Goal: Task Accomplishment & Management: Manage account settings

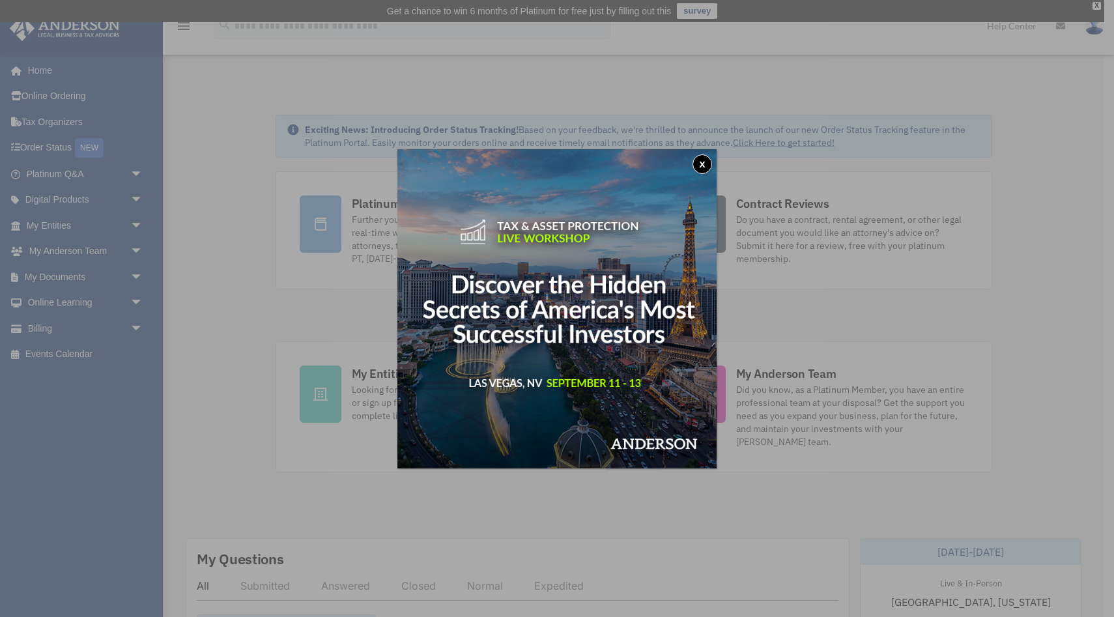
click at [705, 164] on button "x" at bounding box center [703, 164] width 20 height 20
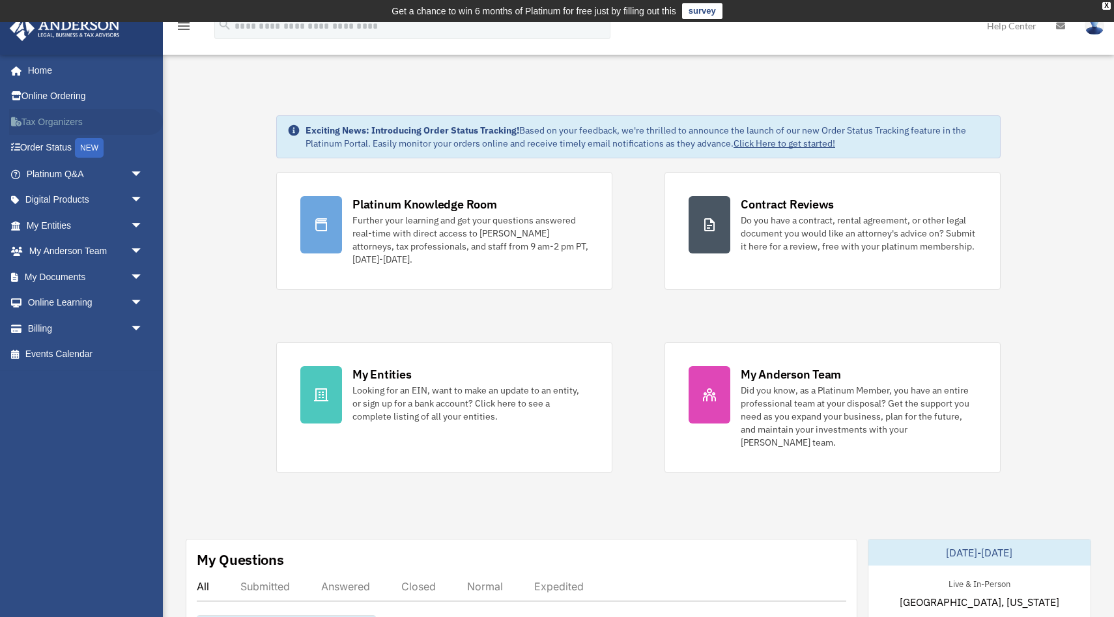
click at [57, 120] on link "Tax Organizers" at bounding box center [86, 122] width 154 height 26
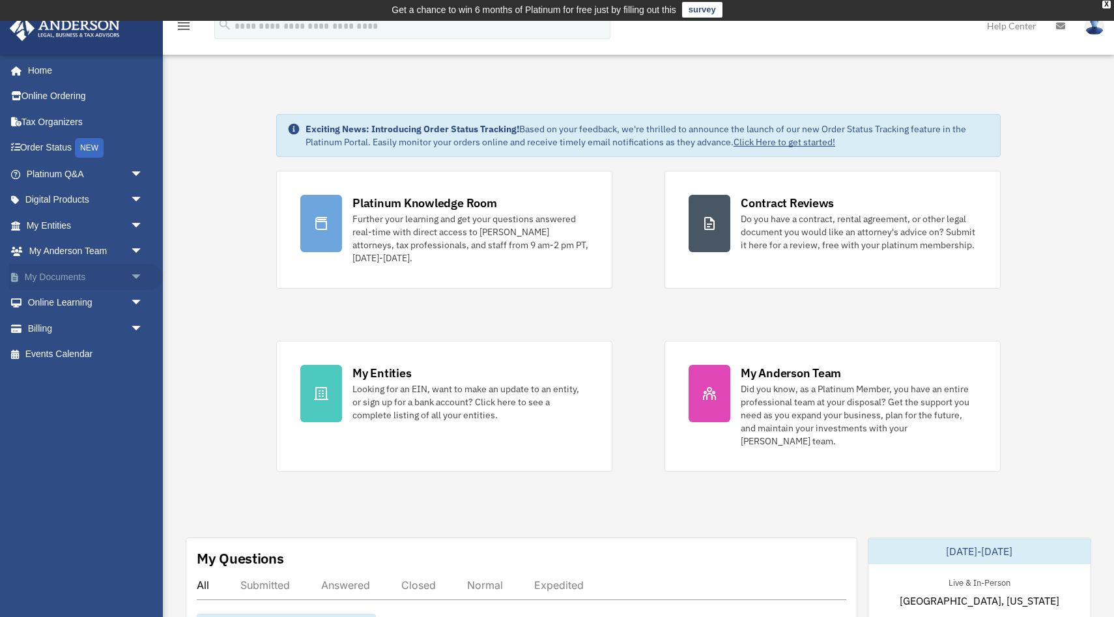
click at [73, 271] on link "My Documents arrow_drop_down" at bounding box center [86, 277] width 154 height 26
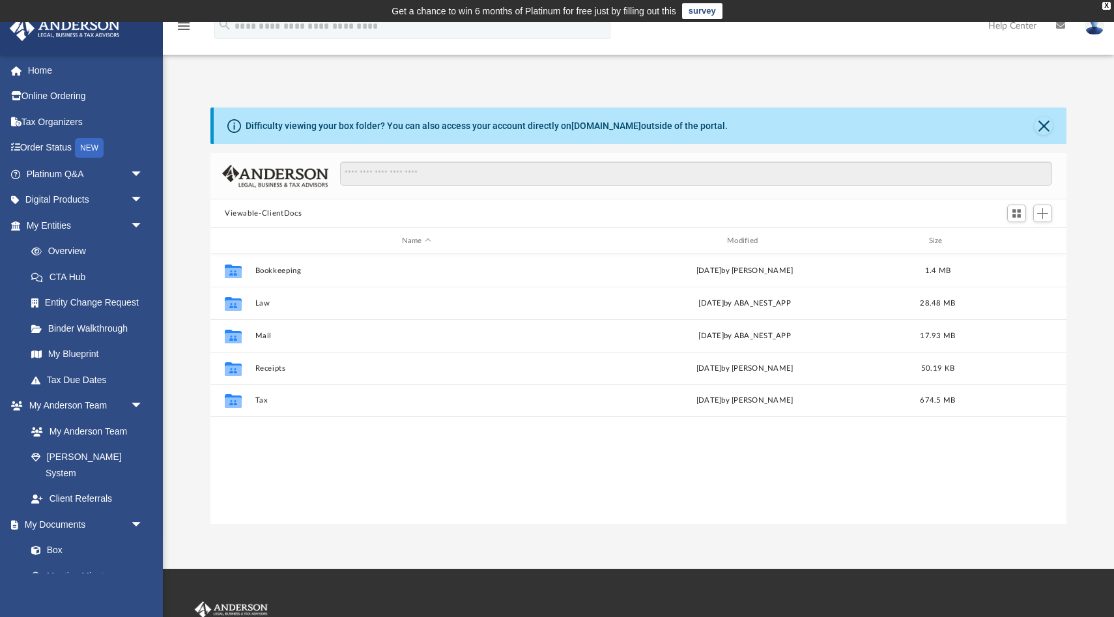
scroll to position [296, 856]
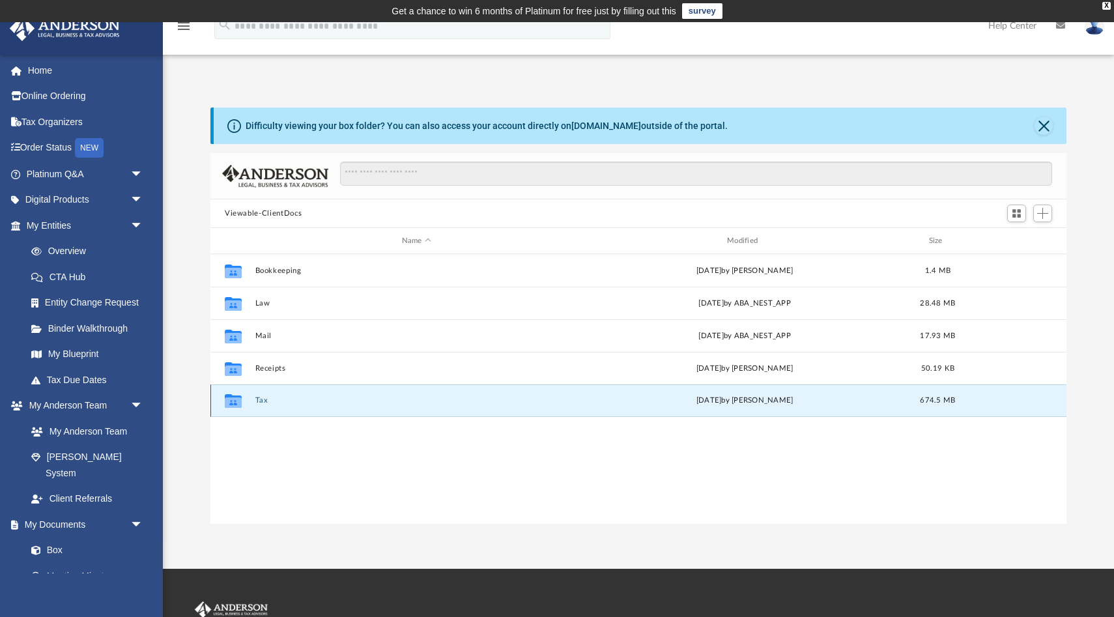
click at [259, 401] on button "Tax" at bounding box center [416, 400] width 323 height 8
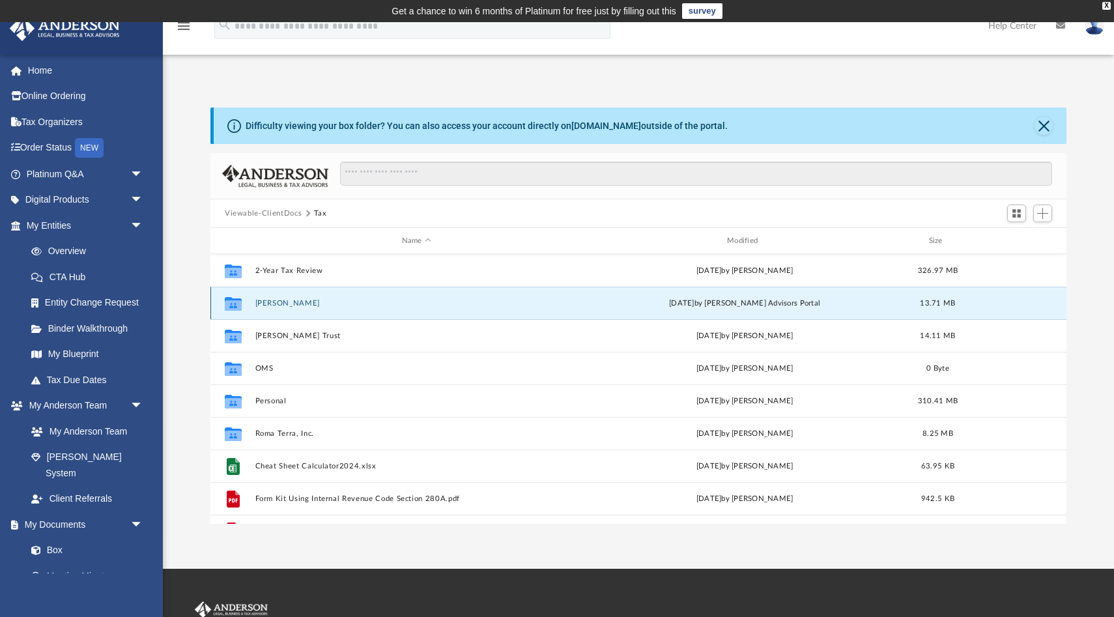
click at [310, 305] on button "Burhenne, Roseann" at bounding box center [416, 303] width 323 height 8
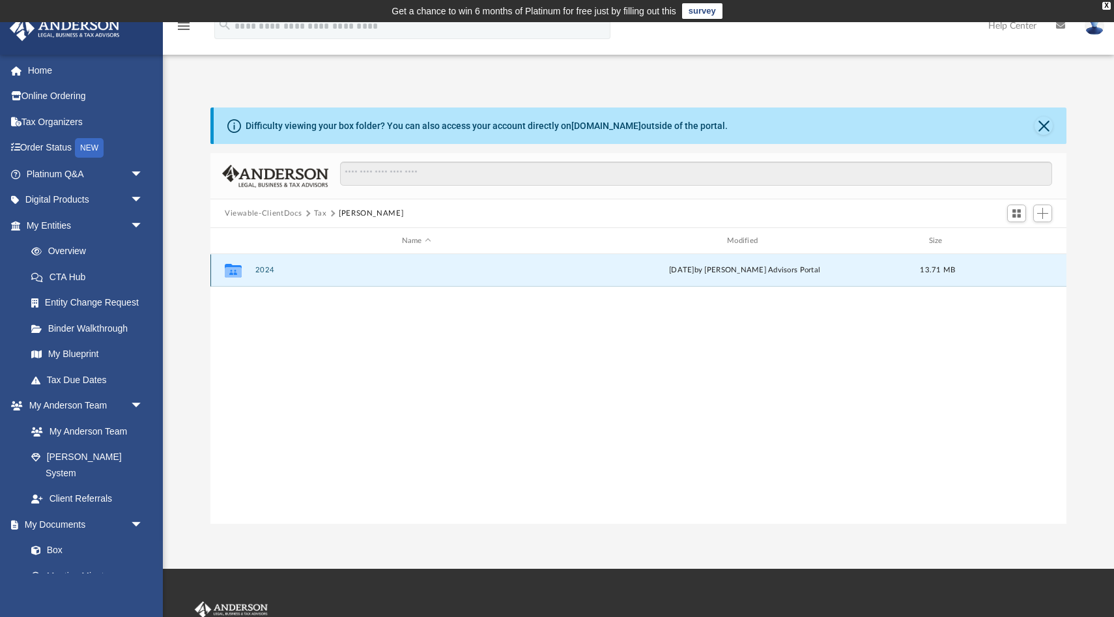
click at [257, 272] on button "2024" at bounding box center [416, 270] width 323 height 8
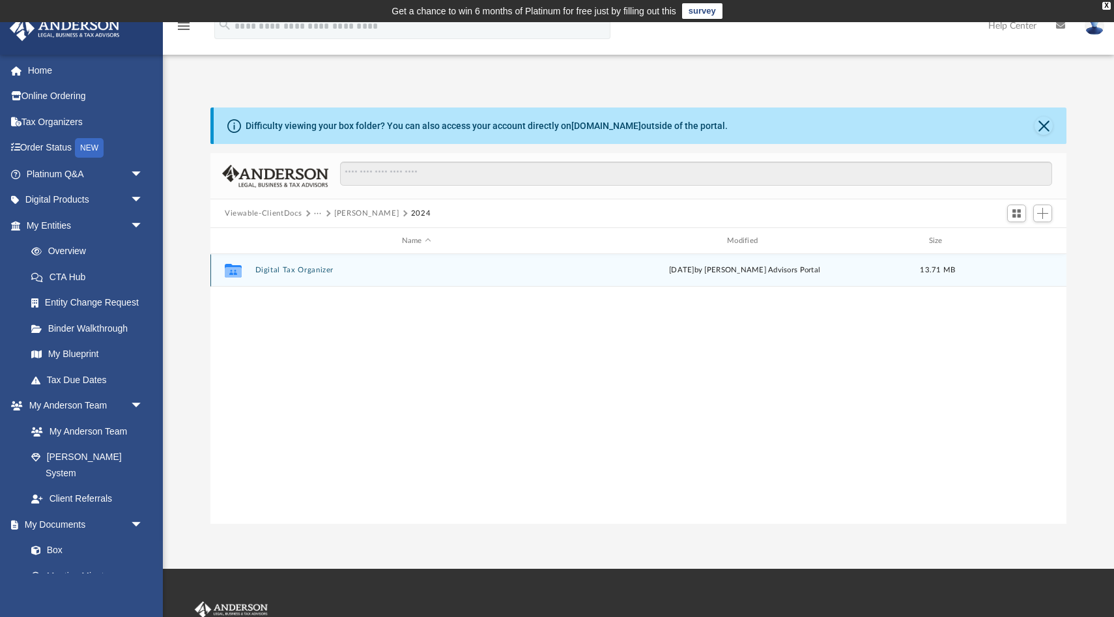
click at [257, 272] on button "Digital Tax Organizer" at bounding box center [416, 270] width 323 height 8
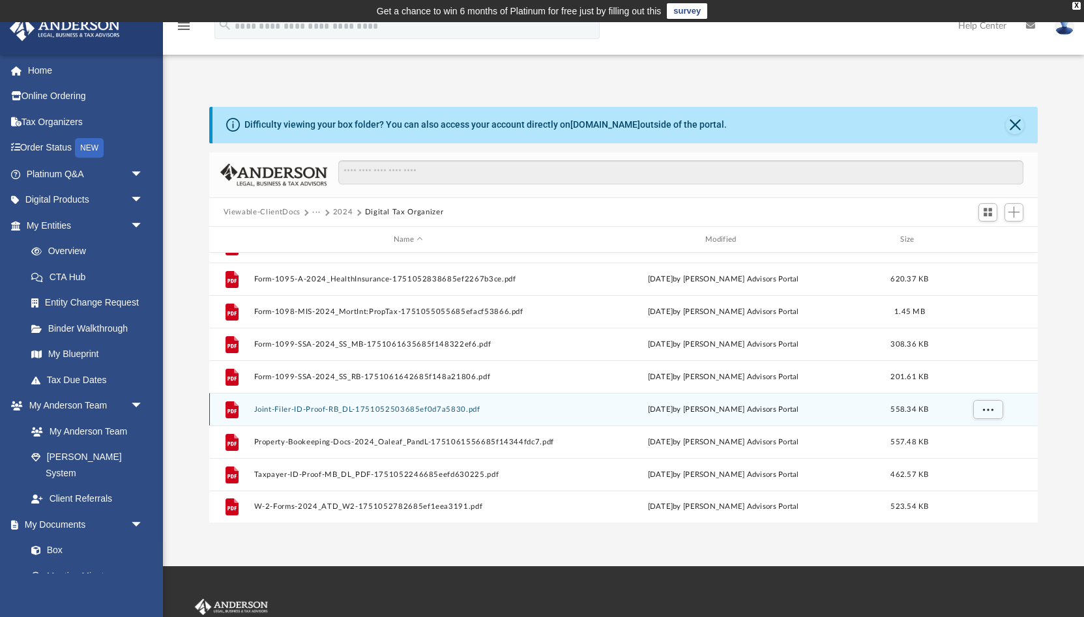
scroll to position [0, 0]
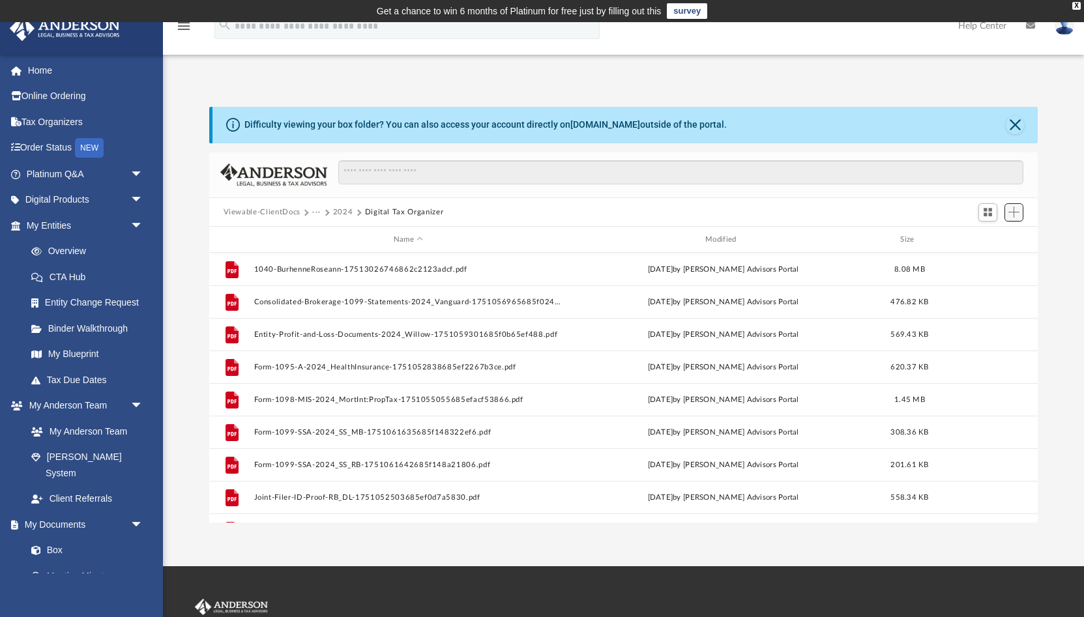
click at [1009, 216] on span "Add" at bounding box center [1013, 212] width 11 height 11
click at [991, 240] on li "Upload" at bounding box center [995, 238] width 42 height 14
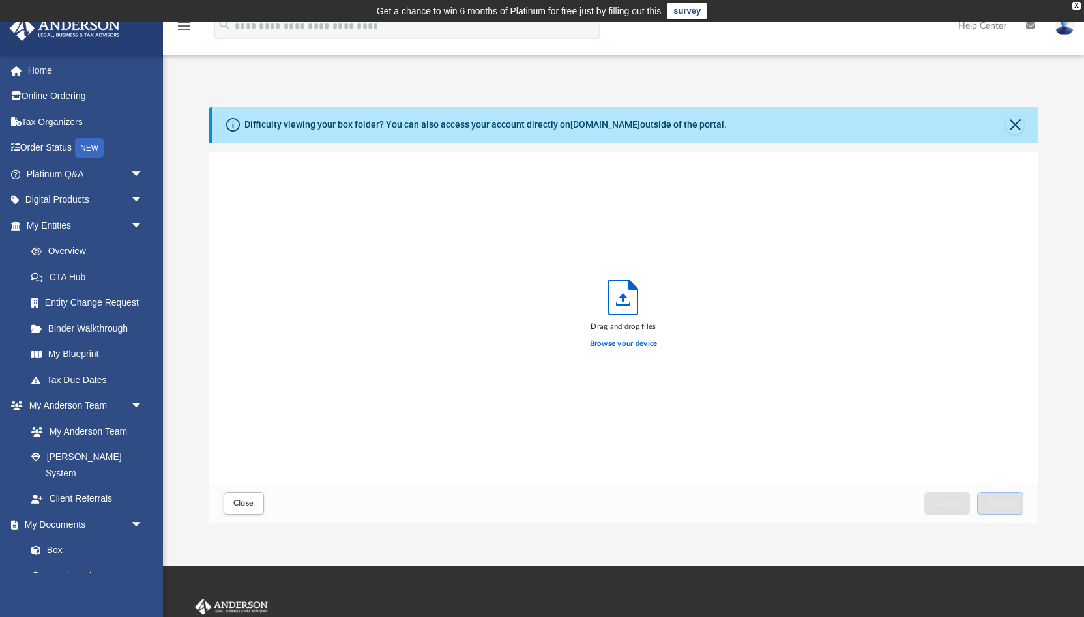
scroll to position [330, 829]
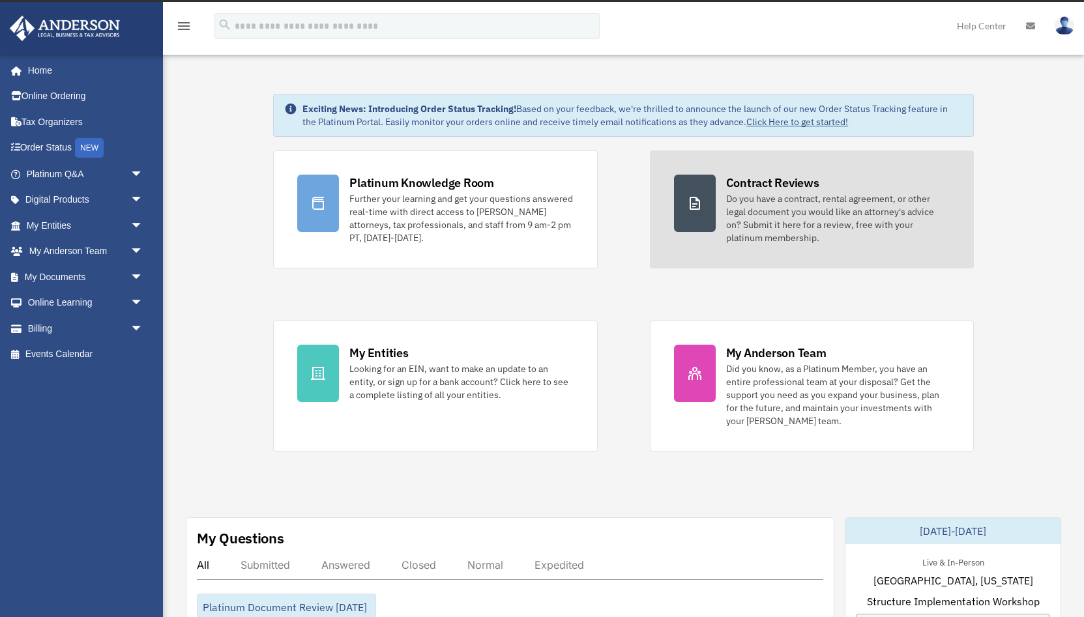
scroll to position [23, 0]
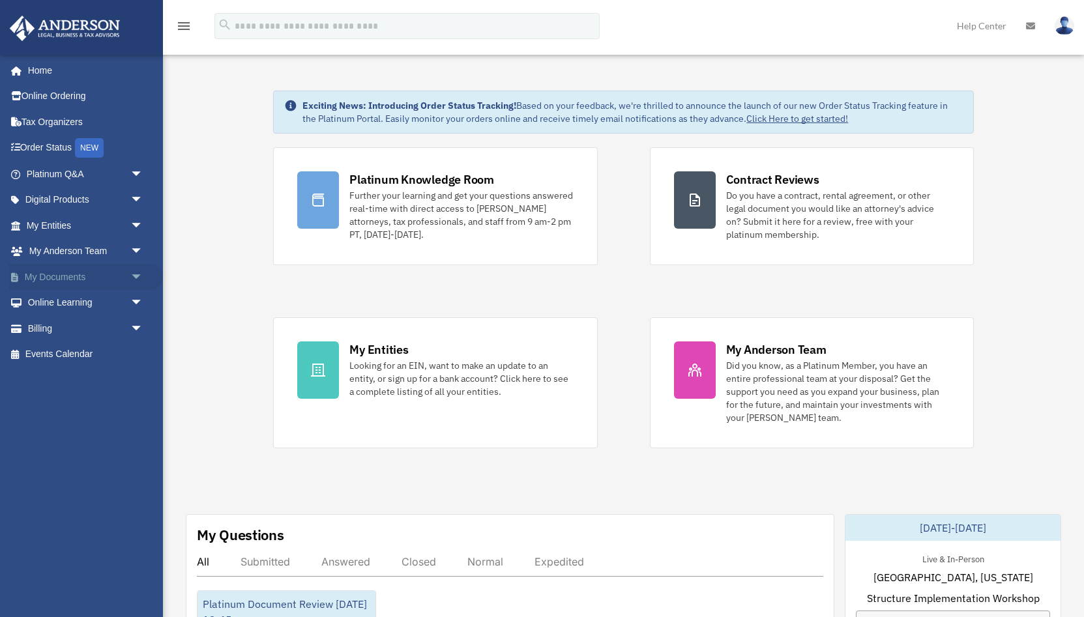
click at [78, 276] on link "My Documents arrow_drop_down" at bounding box center [86, 277] width 154 height 26
click at [136, 277] on span "arrow_drop_down" at bounding box center [143, 277] width 26 height 27
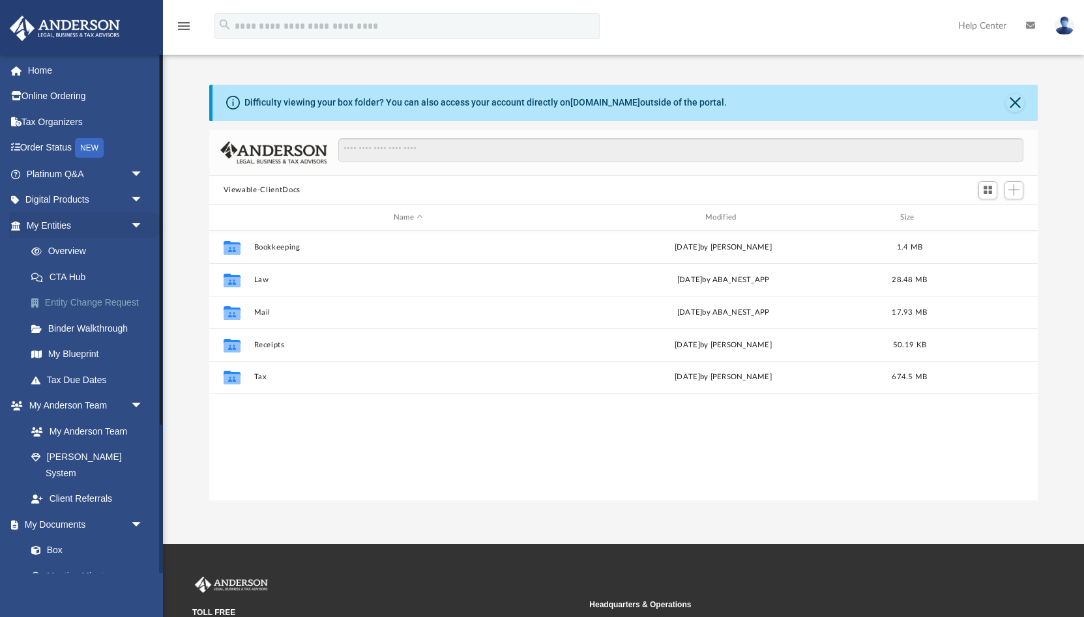
scroll to position [296, 829]
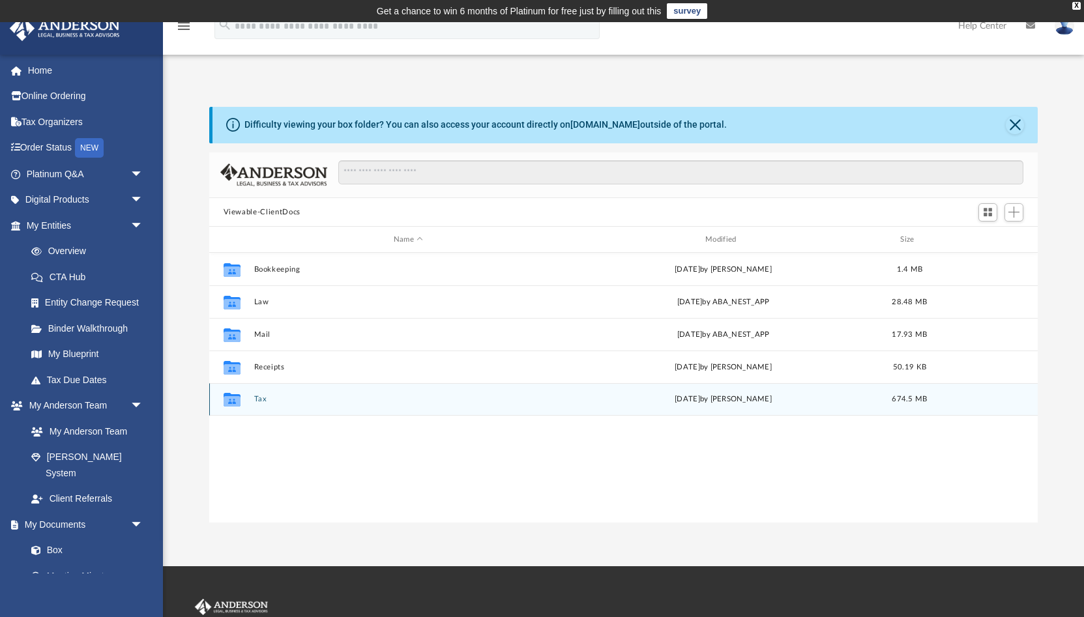
click at [286, 403] on div "Collaborated Folder Tax [DATE] by [PERSON_NAME] 674.5 MB" at bounding box center [623, 399] width 829 height 33
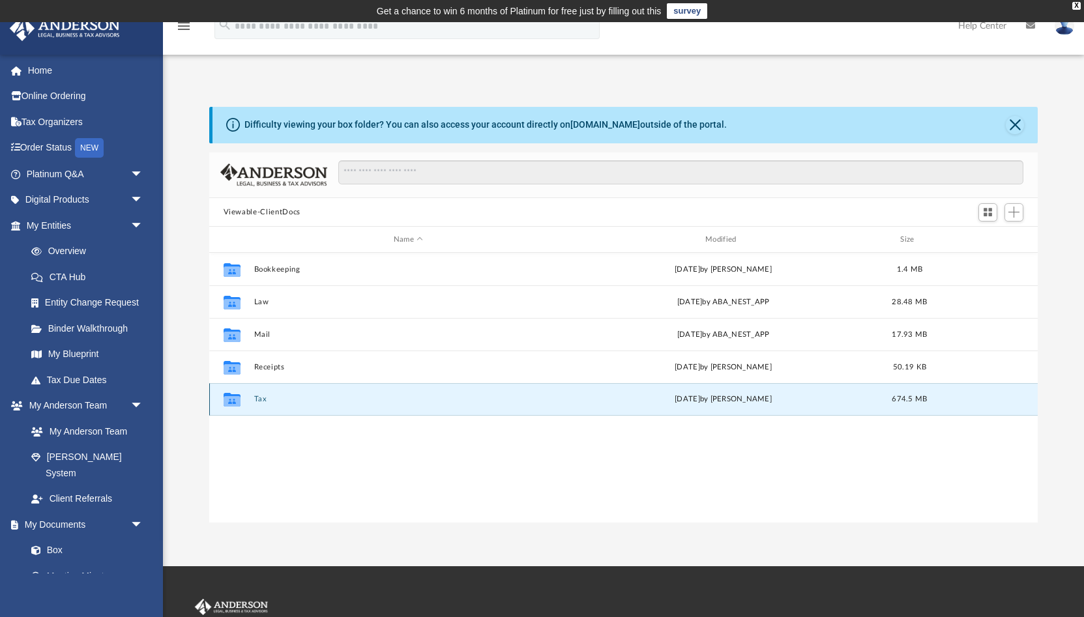
click at [252, 398] on div "Collaborated Folder Tax [DATE] by [PERSON_NAME] 674.5 MB" at bounding box center [623, 399] width 829 height 33
click at [263, 398] on button "Tax" at bounding box center [408, 399] width 309 height 8
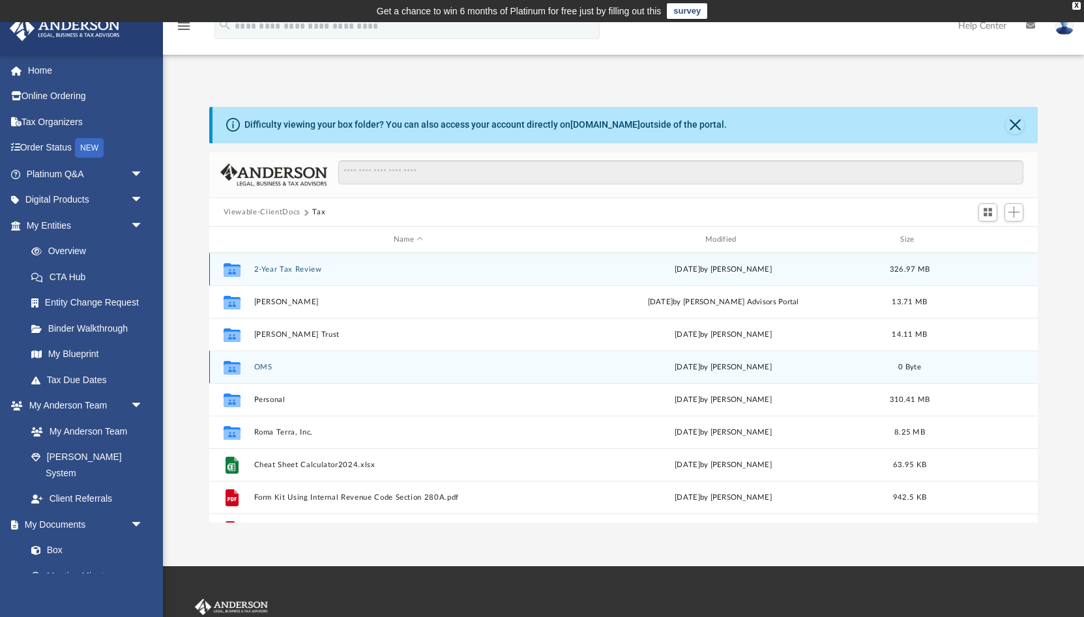
scroll to position [23, 0]
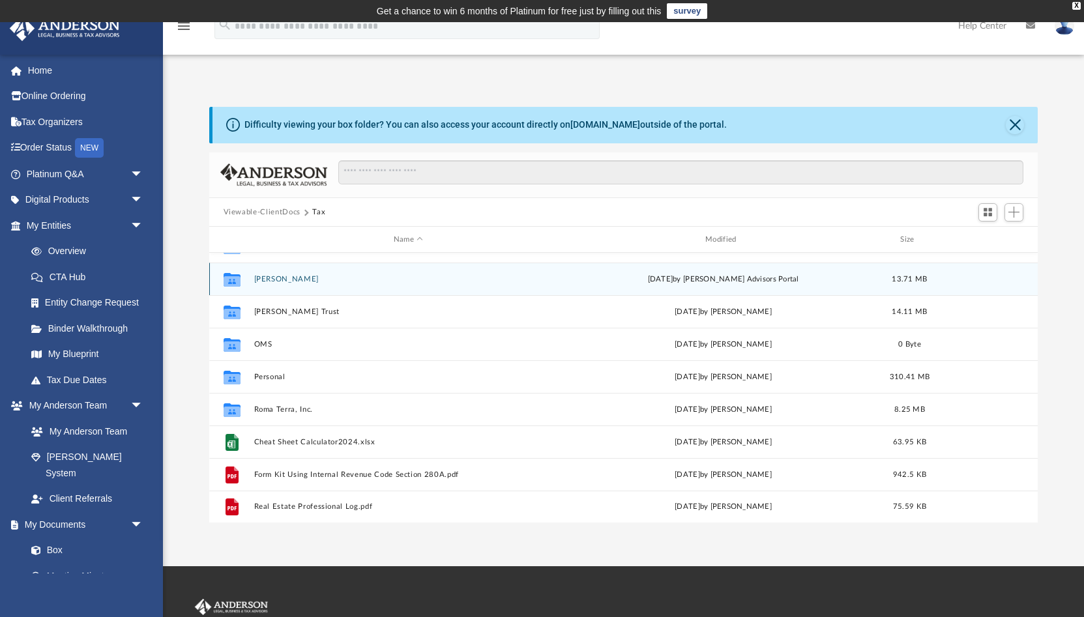
click at [314, 289] on div "Collaborated [PERSON_NAME][DATE] by [PERSON_NAME] Advisors Portal 13.71 MB" at bounding box center [623, 279] width 829 height 33
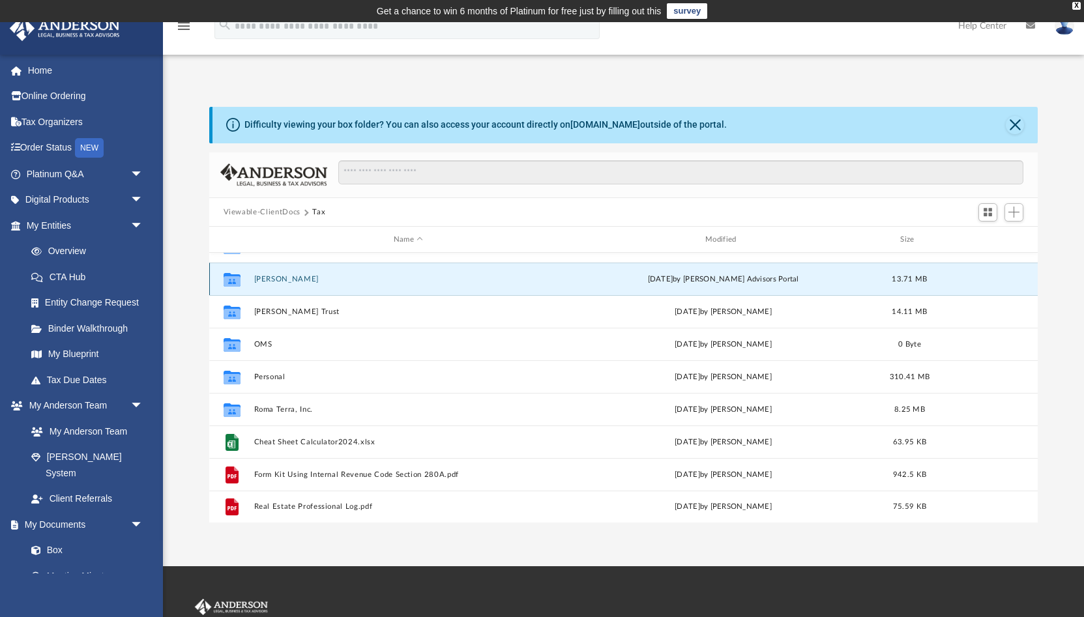
click at [313, 287] on div "Collaborated [PERSON_NAME][DATE] by [PERSON_NAME] Advisors Portal 13.71 MB" at bounding box center [623, 279] width 829 height 33
click at [313, 280] on button "[PERSON_NAME]" at bounding box center [408, 279] width 309 height 8
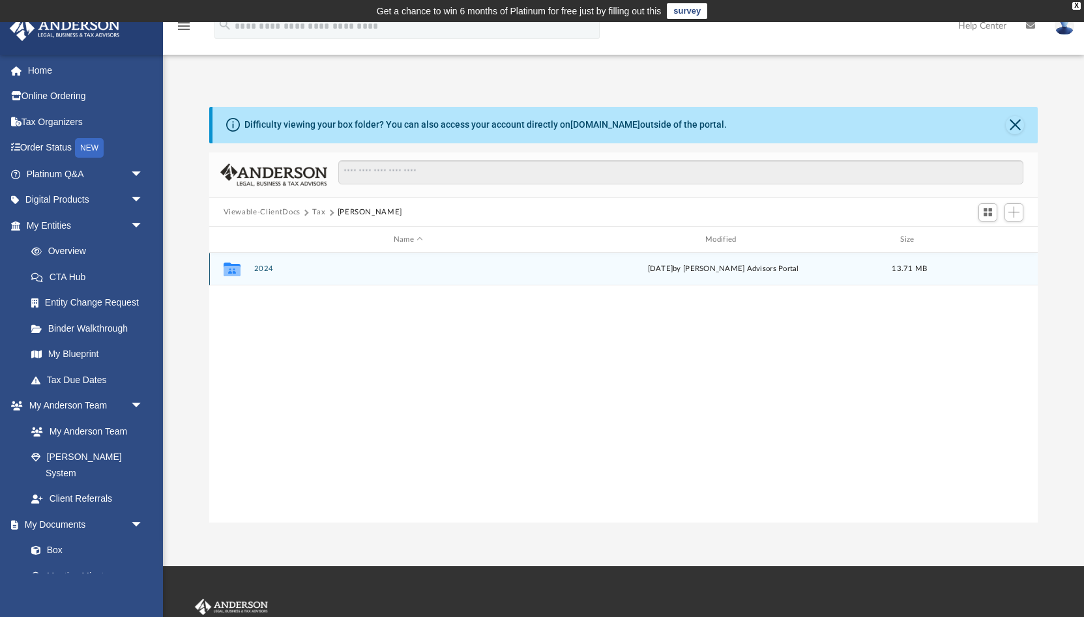
scroll to position [0, 0]
click at [313, 280] on div "Collaborated Folder 2024 [DATE] by [PERSON_NAME] Advisors Portal 13.71 MB" at bounding box center [623, 269] width 829 height 33
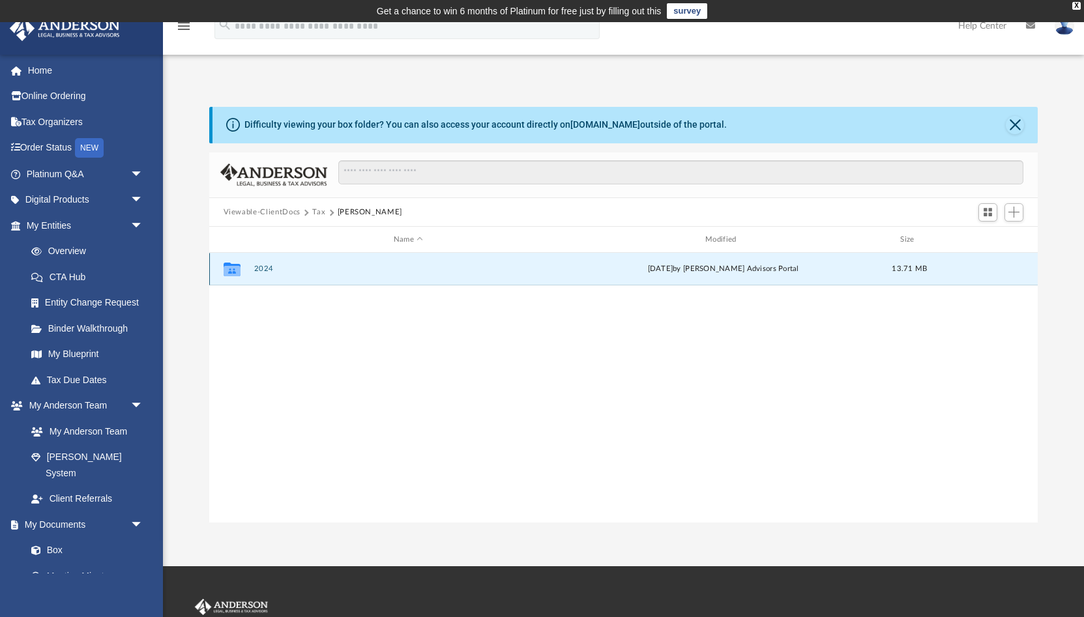
click at [313, 280] on div "Collaborated Folder 2024 [DATE] by [PERSON_NAME] Advisors Portal 13.71 MB" at bounding box center [623, 269] width 829 height 33
click at [263, 270] on button "2024" at bounding box center [408, 269] width 309 height 8
